Goal: Information Seeking & Learning: Learn about a topic

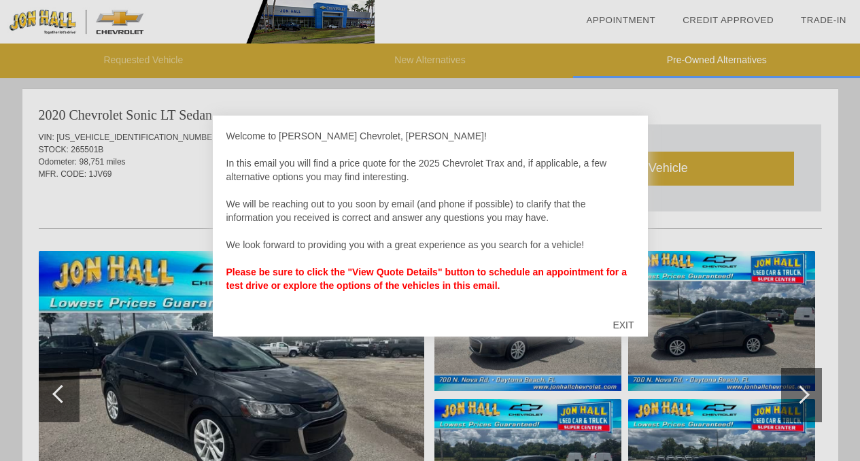
scroll to position [1389, 0]
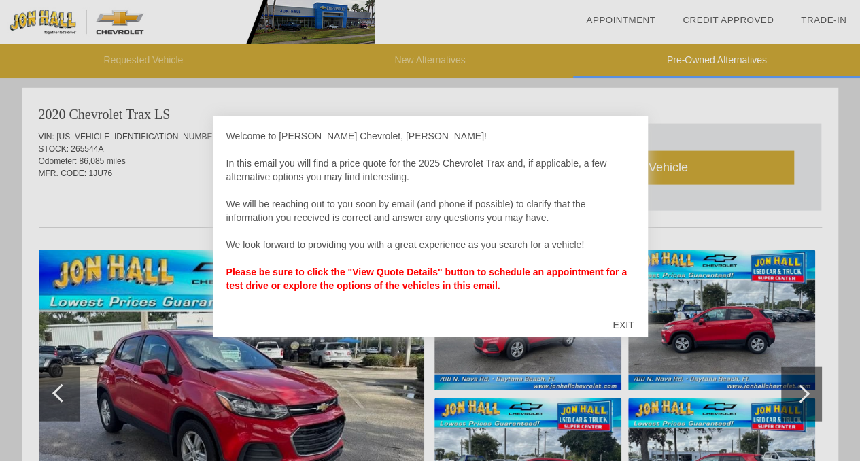
click at [625, 320] on div "EXIT" at bounding box center [623, 325] width 48 height 41
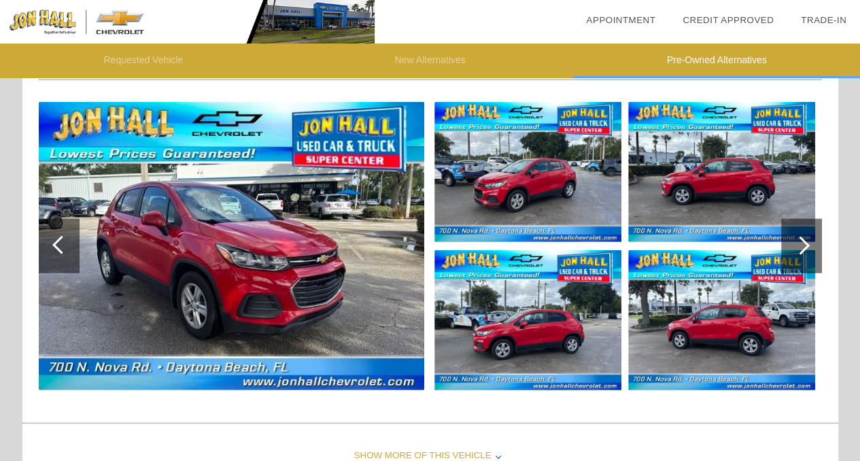
scroll to position [1537, 0]
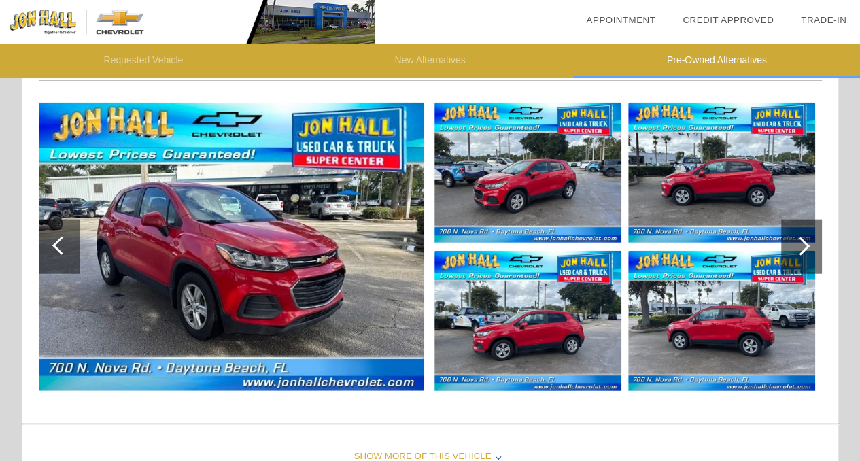
click at [182, 272] on img at bounding box center [232, 247] width 386 height 288
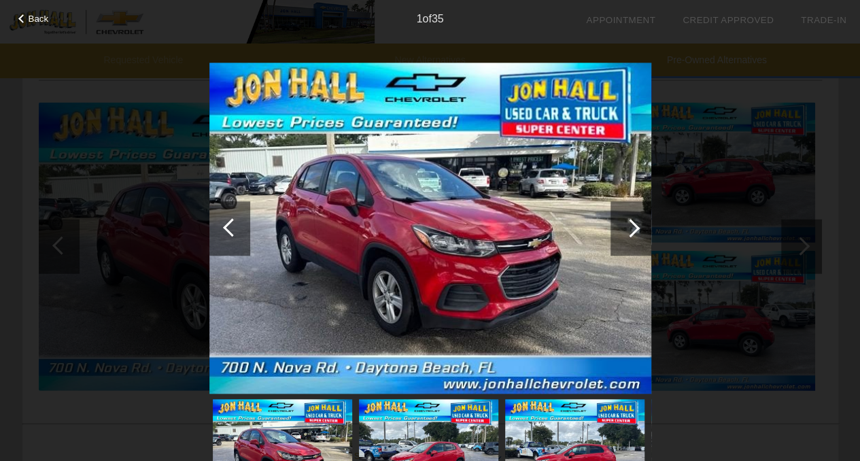
click at [632, 226] on div at bounding box center [631, 228] width 18 height 18
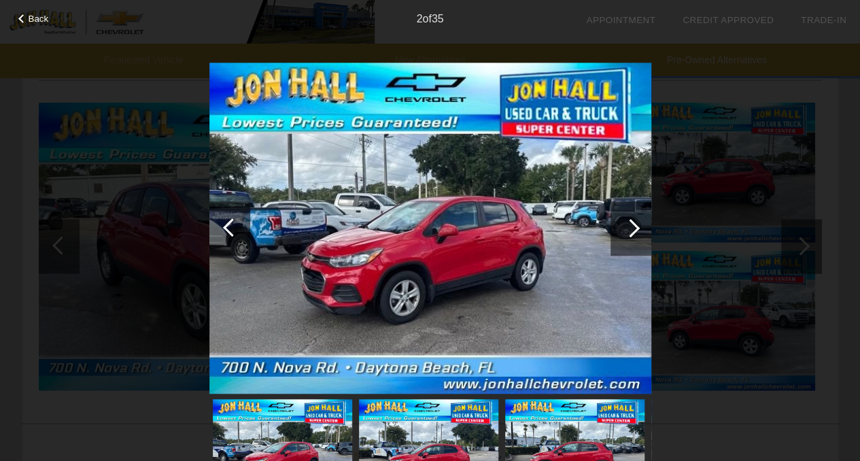
click at [632, 226] on div at bounding box center [631, 228] width 18 height 18
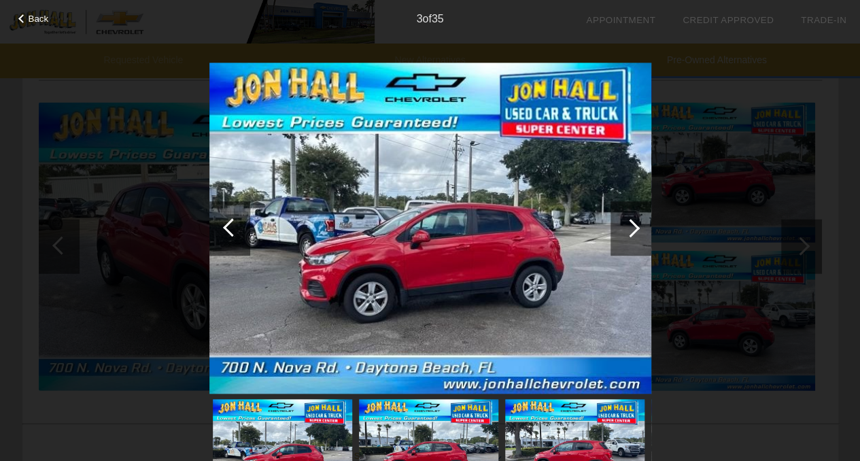
click at [632, 226] on div at bounding box center [631, 228] width 18 height 18
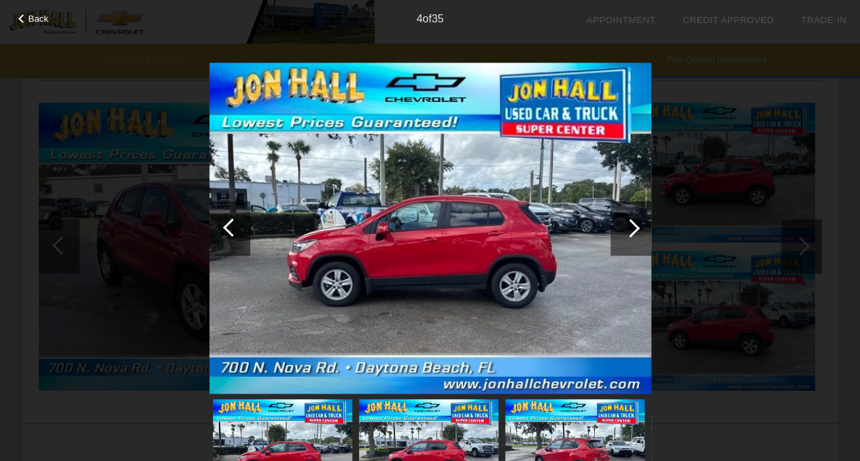
click at [632, 226] on div at bounding box center [631, 228] width 18 height 18
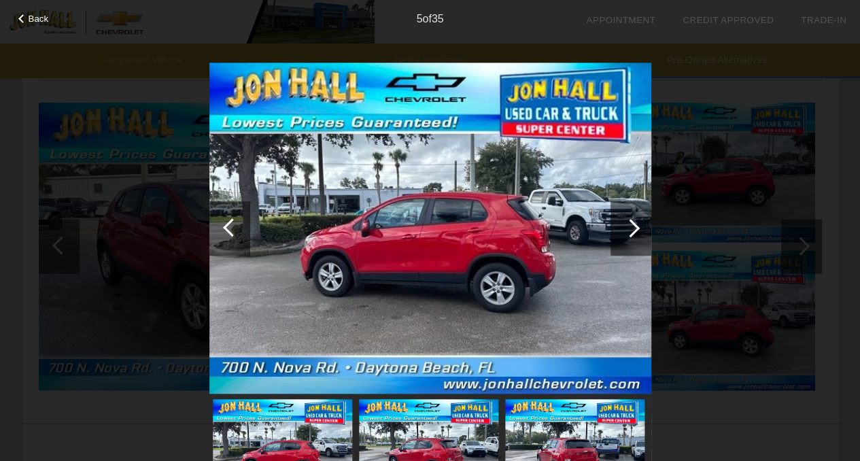
click at [632, 226] on div at bounding box center [631, 228] width 18 height 18
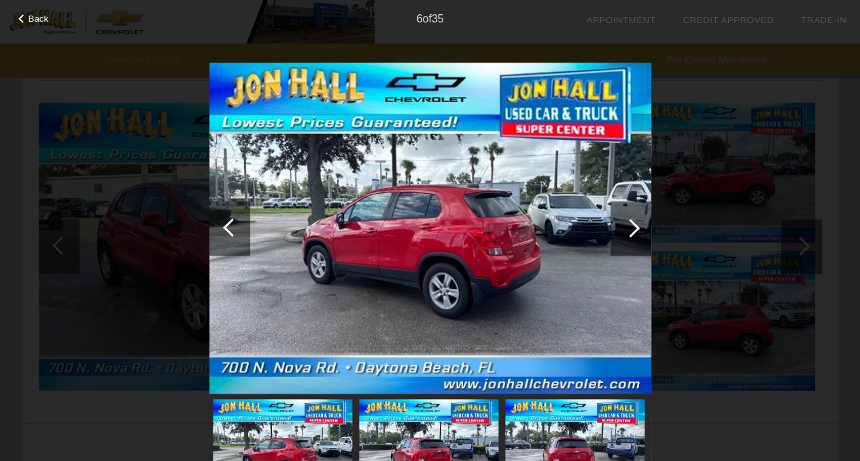
click at [632, 226] on div at bounding box center [631, 228] width 18 height 18
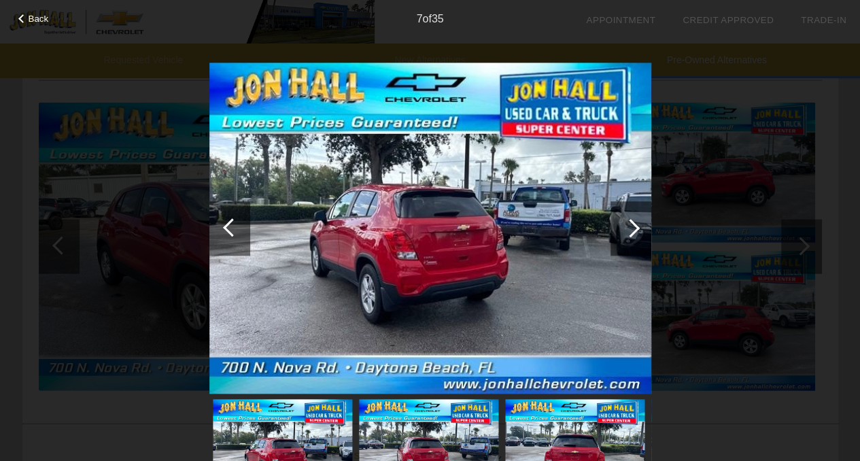
click at [632, 226] on div at bounding box center [631, 228] width 18 height 18
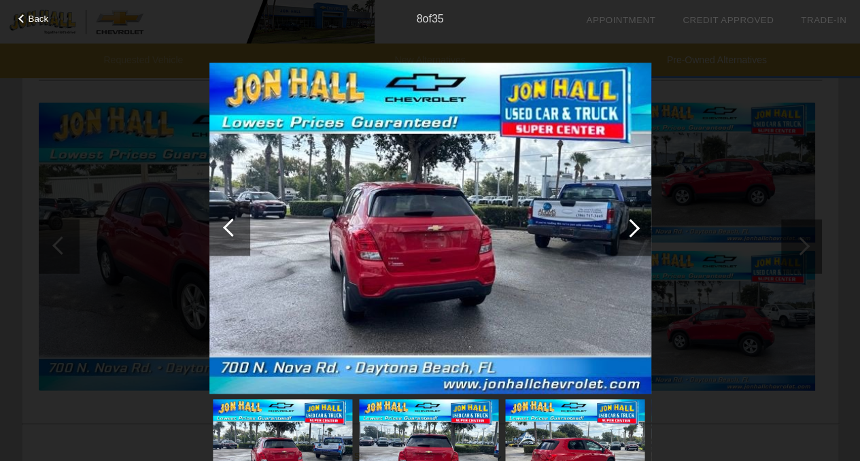
click at [632, 226] on div at bounding box center [631, 228] width 18 height 18
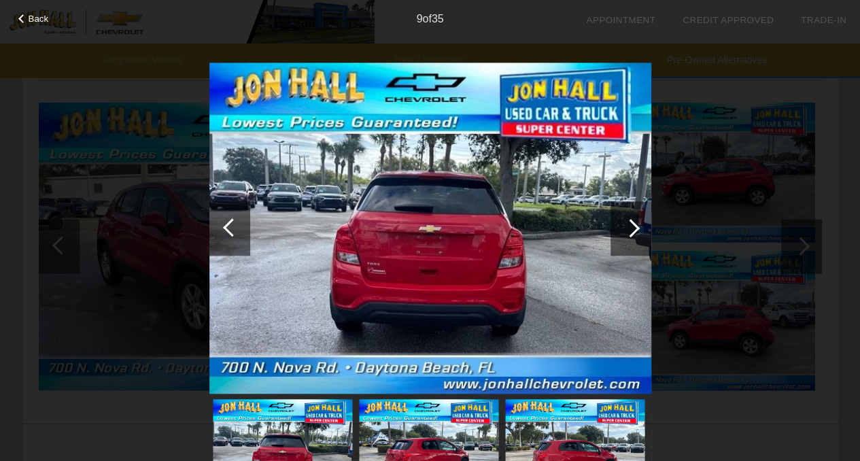
click at [632, 226] on div at bounding box center [631, 228] width 18 height 18
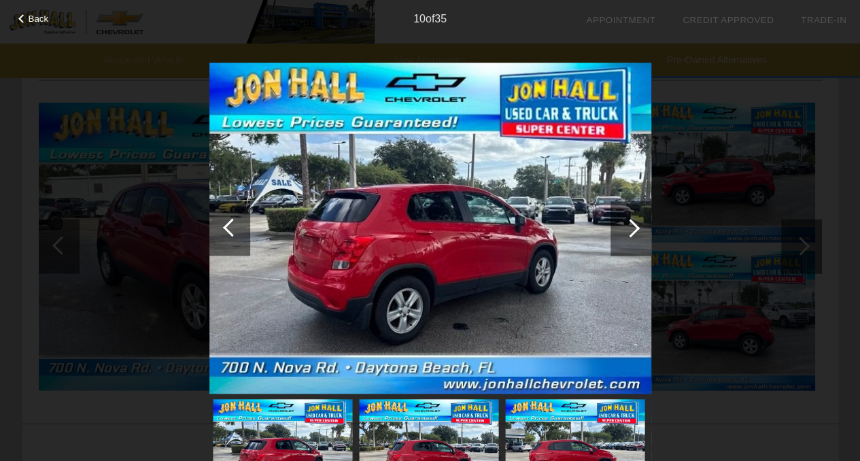
click at [632, 226] on div at bounding box center [631, 228] width 18 height 18
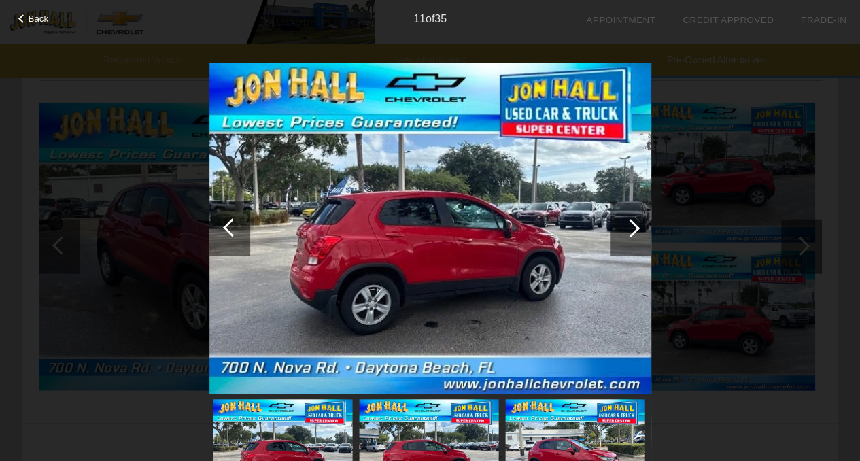
click at [632, 226] on div at bounding box center [631, 228] width 18 height 18
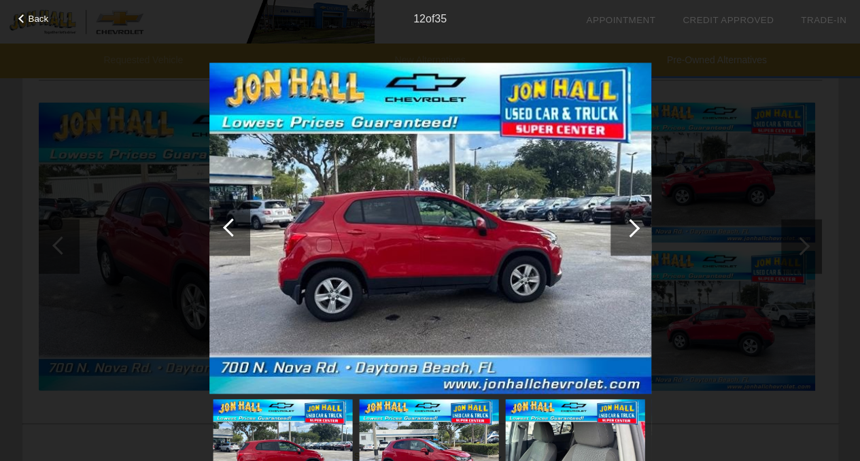
click at [632, 226] on div at bounding box center [631, 228] width 18 height 18
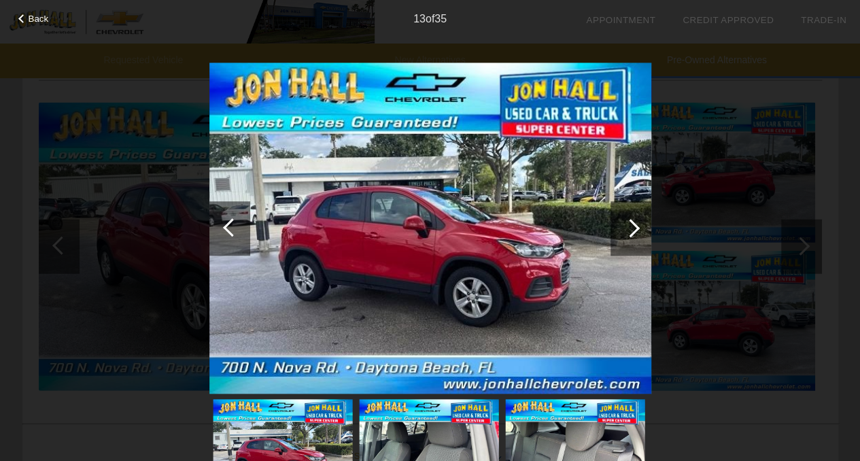
click at [632, 226] on div at bounding box center [631, 228] width 18 height 18
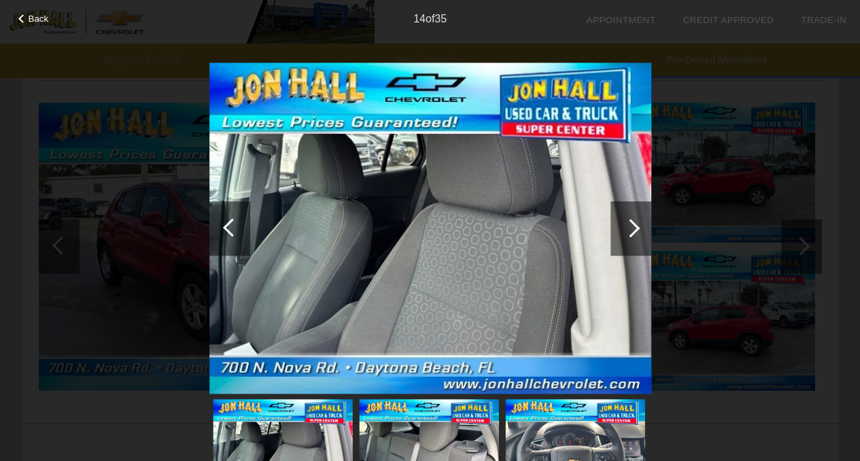
click at [632, 226] on div at bounding box center [631, 228] width 18 height 18
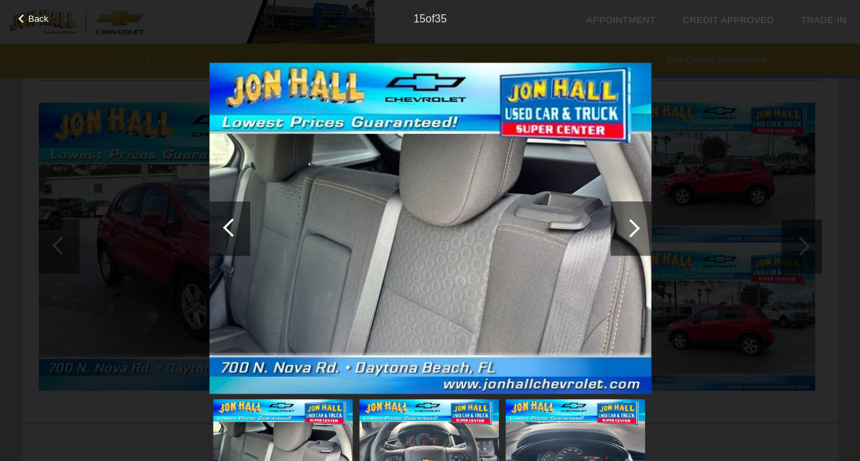
click at [632, 226] on div at bounding box center [631, 228] width 18 height 18
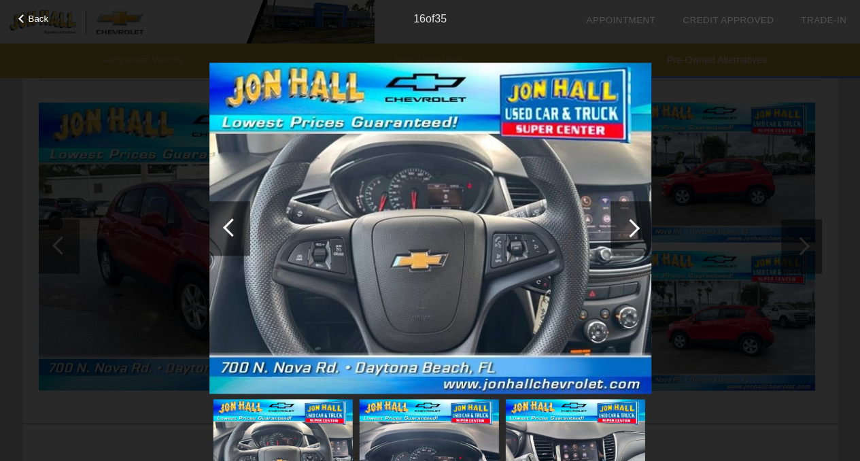
click at [632, 226] on div at bounding box center [631, 228] width 18 height 18
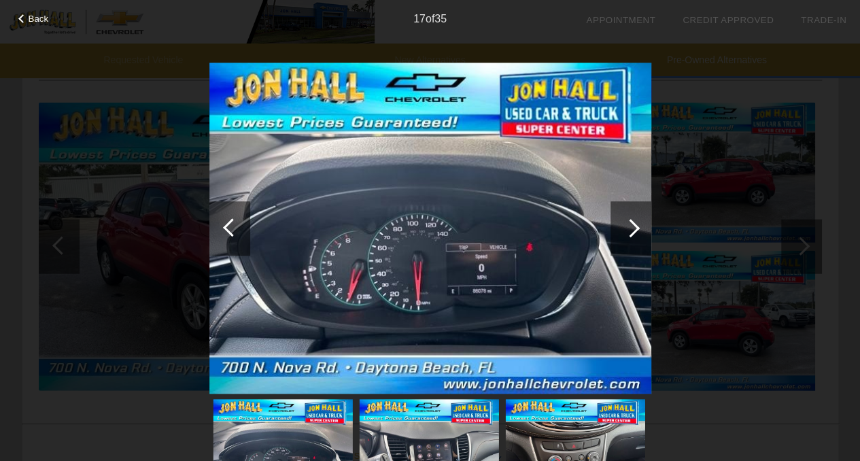
click at [632, 226] on div at bounding box center [631, 228] width 18 height 18
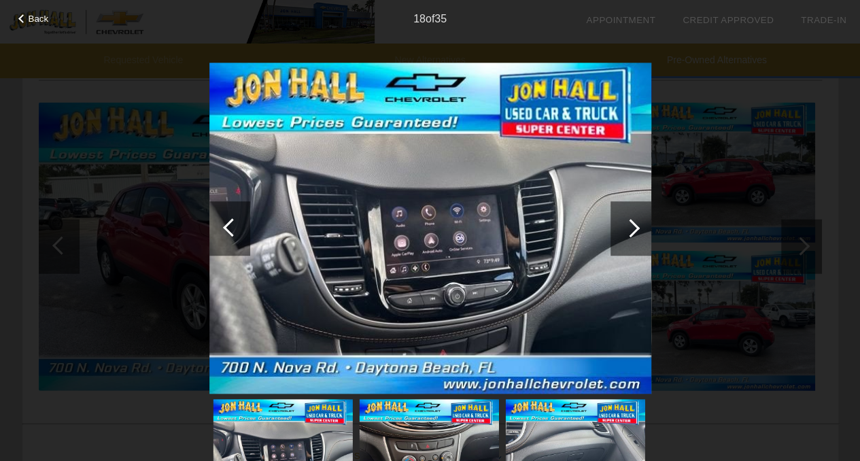
click at [632, 226] on div at bounding box center [631, 228] width 18 height 18
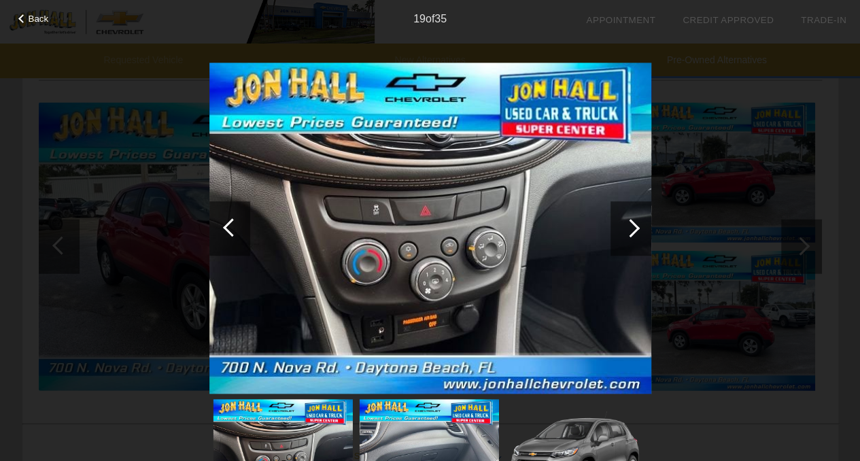
click at [632, 226] on div at bounding box center [631, 228] width 18 height 18
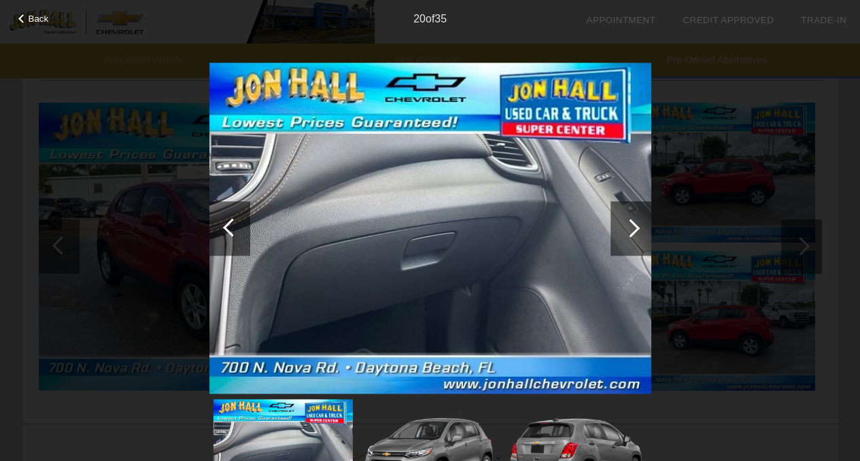
click at [632, 226] on div at bounding box center [631, 228] width 18 height 18
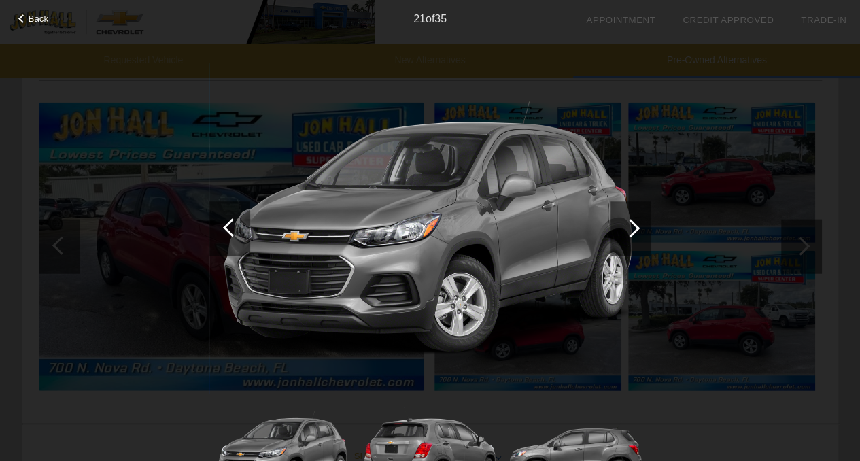
click at [632, 226] on div at bounding box center [631, 228] width 18 height 18
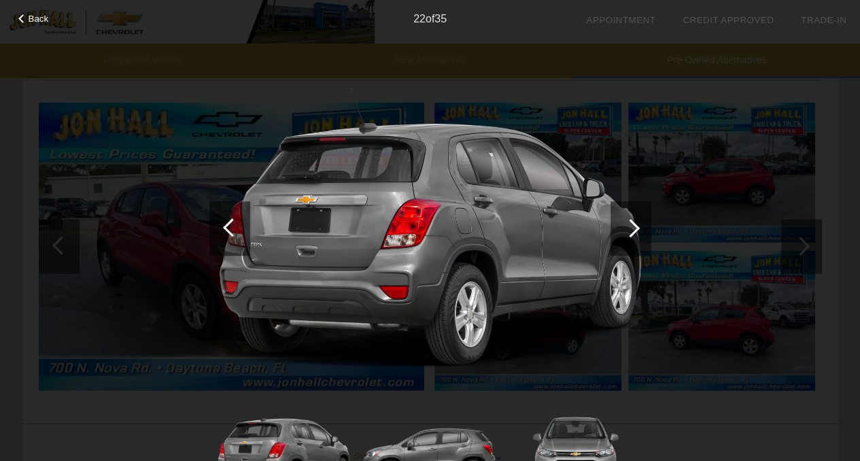
click at [632, 226] on div at bounding box center [631, 228] width 18 height 18
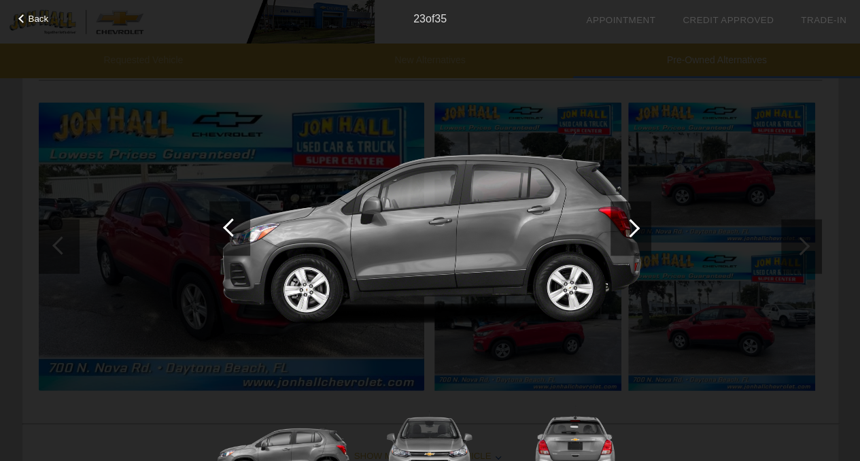
click at [632, 226] on div at bounding box center [631, 228] width 18 height 18
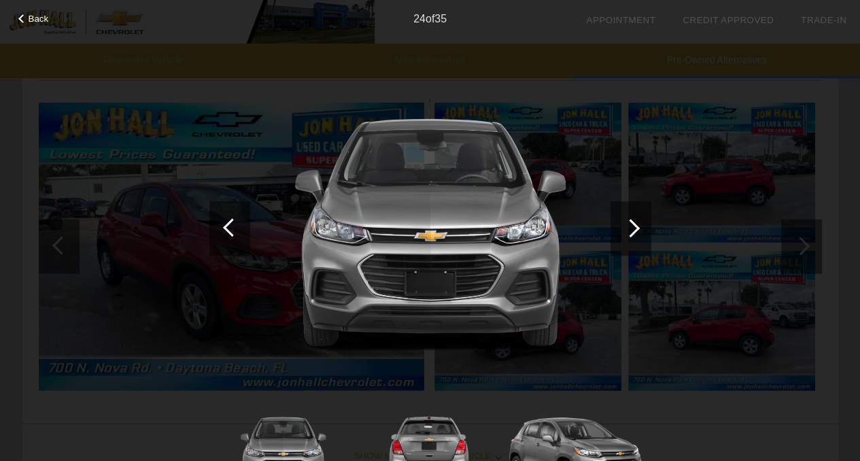
click at [8, 212] on div "Back 24 of 35" at bounding box center [430, 230] width 860 height 461
click at [33, 27] on div "Back 24 of 35" at bounding box center [430, 230] width 860 height 461
click at [35, 22] on span "Back" at bounding box center [39, 19] width 20 height 10
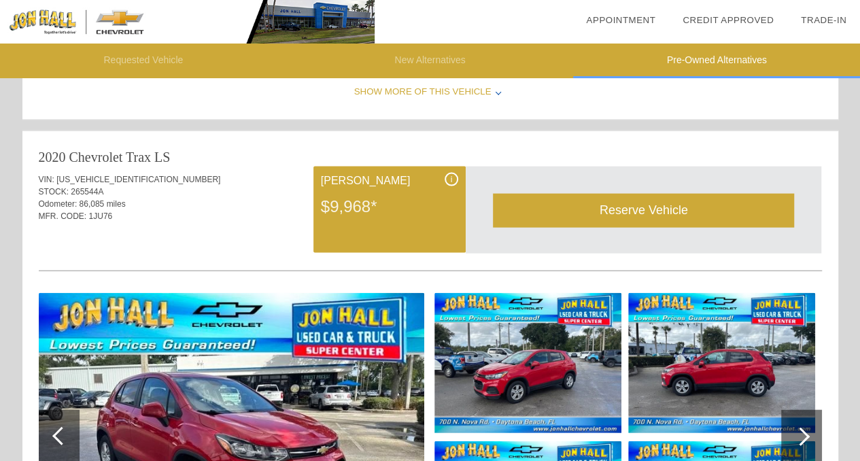
scroll to position [1345, 0]
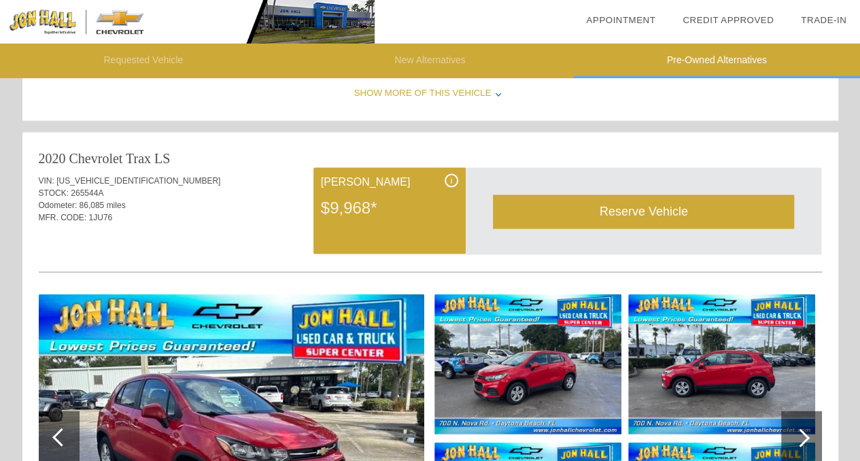
drag, startPoint x: 40, startPoint y: 150, endPoint x: 147, endPoint y: 157, distance: 107.0
click at [147, 157] on div "2020 Chevrolet Trax" at bounding box center [95, 158] width 113 height 19
copy div "2020 Chevrolet Tra"
